Goal: Register for event/course

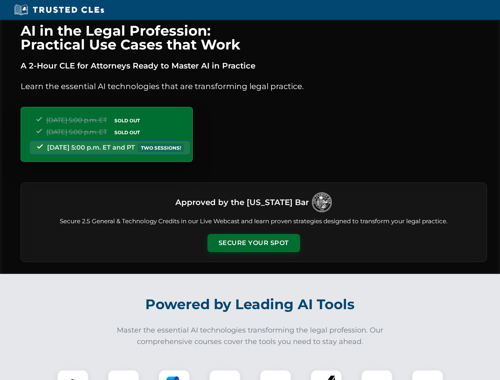
click at [253, 243] on button "Secure Your Spot" at bounding box center [254, 243] width 93 height 18
click at [73, 375] on img at bounding box center [72, 385] width 23 height 23
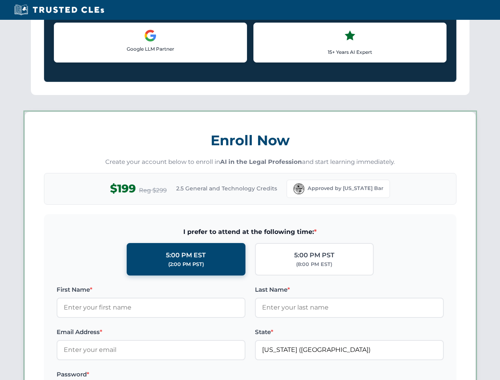
click at [174, 375] on label "Password *" at bounding box center [151, 375] width 189 height 10
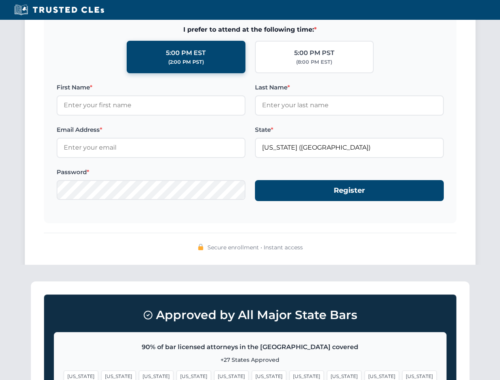
click at [365, 375] on span "[US_STATE]" at bounding box center [382, 376] width 34 height 11
